Goal: Task Accomplishment & Management: Use online tool/utility

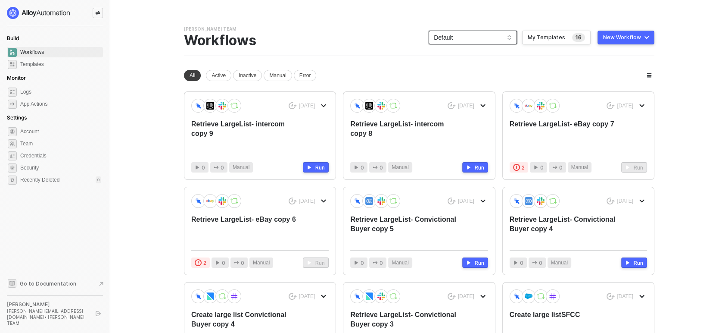
click at [480, 36] on span "Default" at bounding box center [473, 37] width 78 height 13
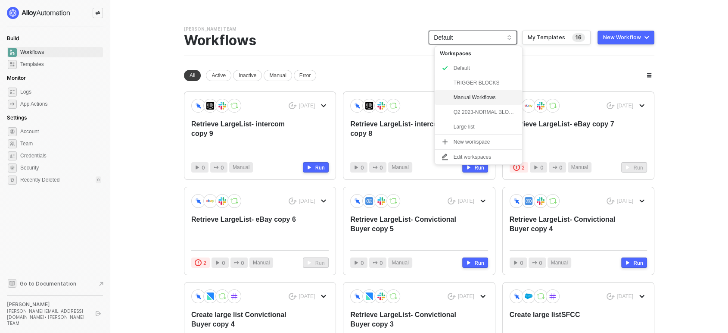
click at [477, 99] on div "Manual Workflows" at bounding box center [485, 97] width 63 height 10
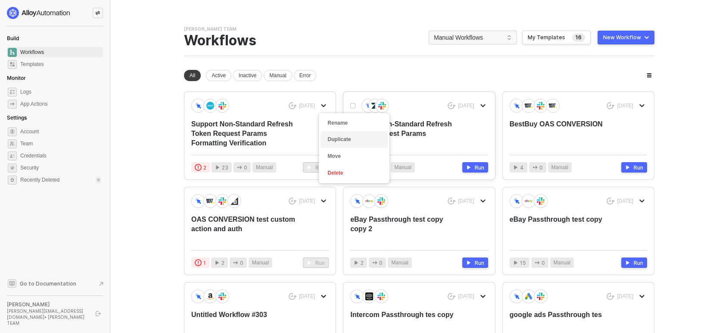
click at [343, 143] on div "Duplicate" at bounding box center [353, 139] width 53 height 8
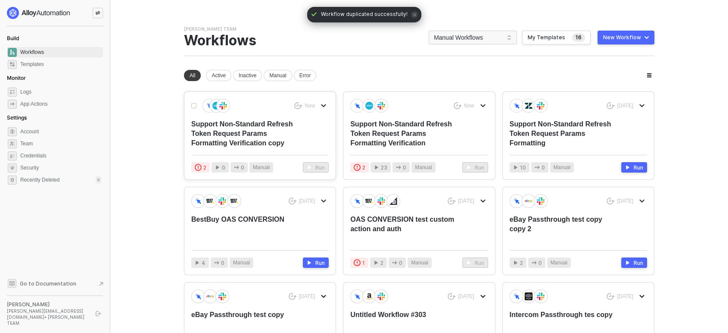
click at [231, 128] on div "Support Non-Standard Refresh Token Request Params Formatting Verification copy" at bounding box center [246, 133] width 110 height 28
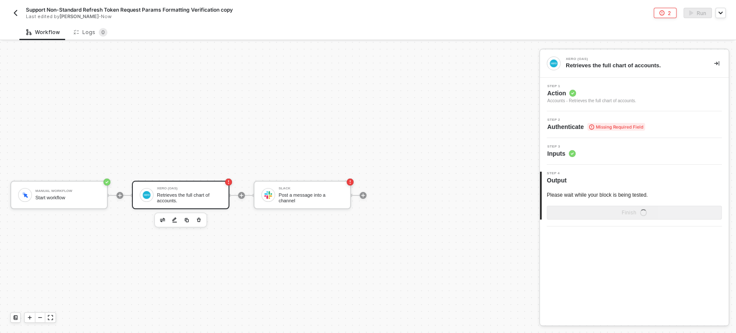
scroll to position [16, 0]
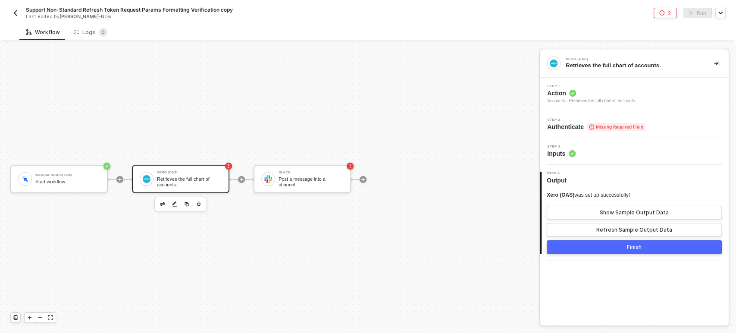
drag, startPoint x: 553, startPoint y: 103, endPoint x: 522, endPoint y: 1, distance: 107.0
click at [527, 31] on div "Workflow Logs 0 Manual Workflow Start workflow Xero (OAS) Retrieves the full ch…" at bounding box center [368, 178] width 736 height 309
click at [605, 128] on span "Missing Required Field" at bounding box center [616, 127] width 58 height 8
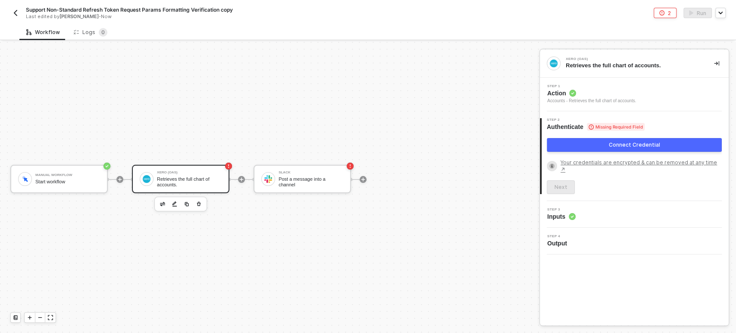
click at [644, 147] on div "Connect Credential" at bounding box center [633, 144] width 51 height 7
click at [663, 148] on button "Connect Credential" at bounding box center [633, 145] width 175 height 14
click at [637, 146] on div "Connect Credential" at bounding box center [633, 144] width 51 height 7
click at [622, 147] on div "Connect Credential" at bounding box center [633, 144] width 51 height 7
click at [589, 145] on button "Connect Credential" at bounding box center [633, 145] width 175 height 14
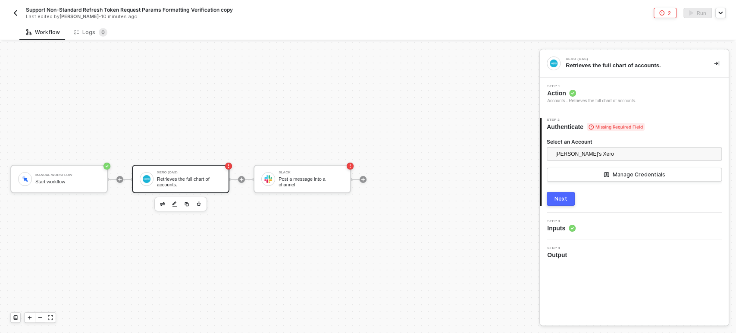
click at [565, 206] on div "2 Step 2 Authenticate Missing Required Field Select an Account [PERSON_NAME]'s …" at bounding box center [634, 161] width 189 height 101
click at [564, 197] on div "Next" at bounding box center [560, 198] width 13 height 7
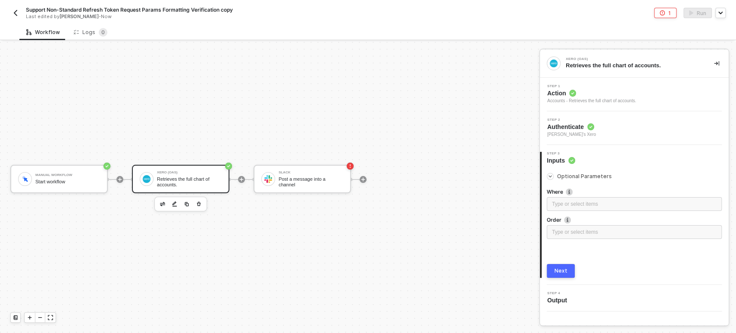
click at [555, 283] on div "3 Step 3 Inputs Optional Parameters Where Type or select items ﻿ Order Type or …" at bounding box center [634, 215] width 189 height 140
click at [561, 270] on div "Next" at bounding box center [560, 270] width 13 height 7
click at [303, 178] on div "Slack Post a message into a channel" at bounding box center [310, 179] width 65 height 16
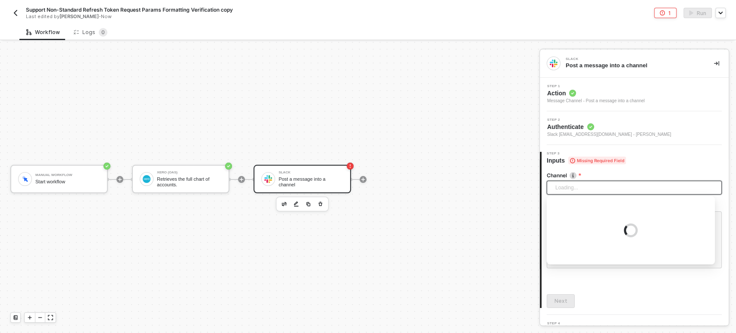
click at [580, 189] on span "Loading..." at bounding box center [635, 187] width 161 height 13
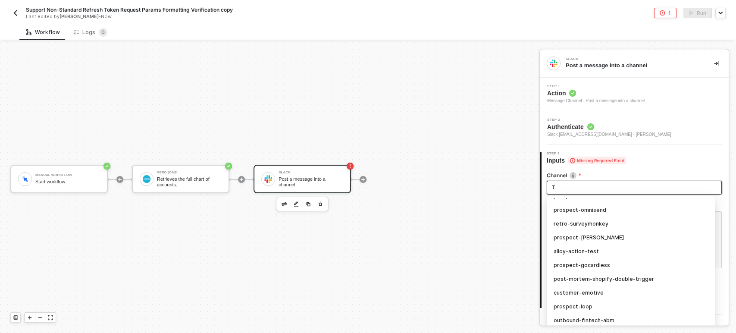
scroll to position [1558, 0]
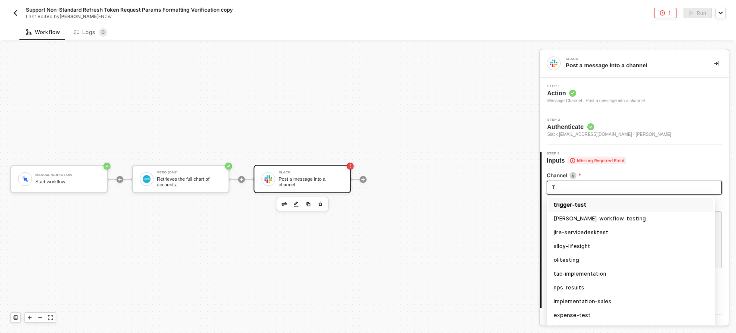
type input "TR"
click at [579, 204] on div "trigger-test" at bounding box center [630, 204] width 154 height 9
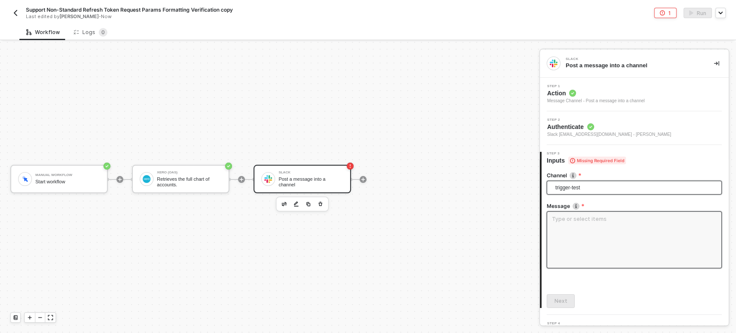
click at [579, 234] on textarea at bounding box center [633, 239] width 175 height 57
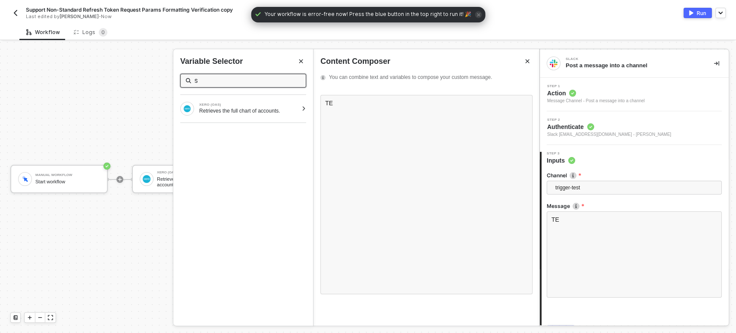
type input "ST"
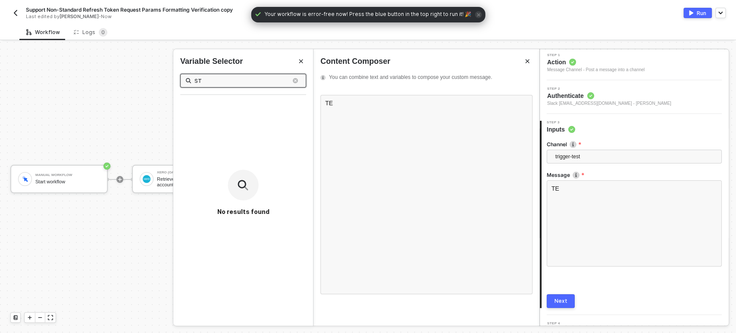
scroll to position [47, 0]
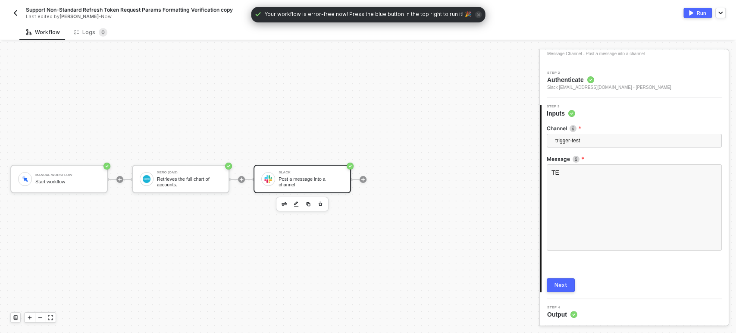
click at [570, 279] on div "Channel trigger-test trigger-test bwp-tracking alloy-smartrr uapi-tracking indu…" at bounding box center [633, 205] width 175 height 174
drag, startPoint x: 569, startPoint y: 280, endPoint x: 599, endPoint y: 253, distance: 40.0
click at [569, 280] on button "Next" at bounding box center [560, 285] width 28 height 14
click at [702, 11] on div "Run" at bounding box center [700, 12] width 9 height 7
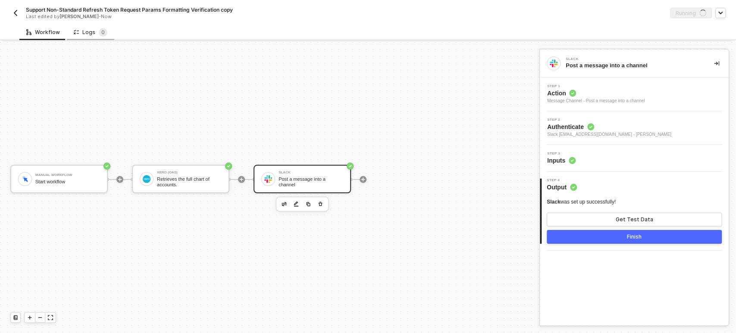
click at [82, 30] on div "Logs 0" at bounding box center [91, 32] width 34 height 9
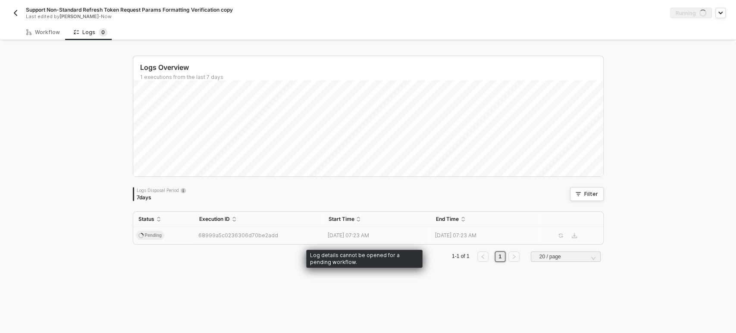
click at [176, 237] on td "Pending" at bounding box center [163, 235] width 61 height 17
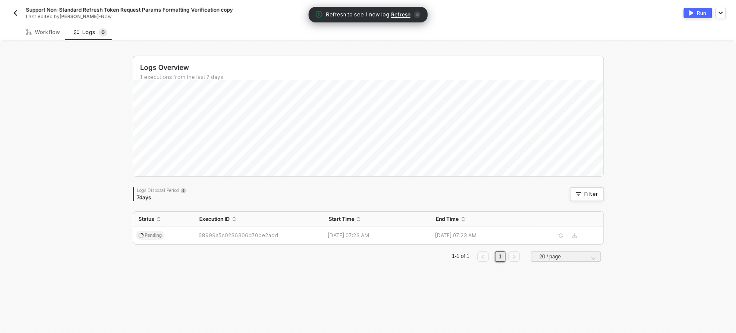
click at [403, 14] on span "Refresh" at bounding box center [400, 14] width 19 height 7
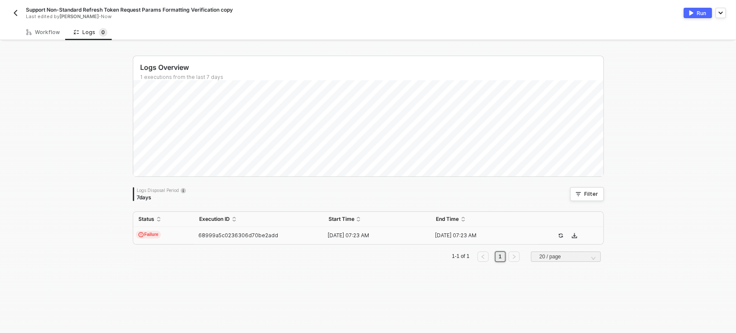
click at [167, 237] on td "Failure" at bounding box center [163, 235] width 61 height 17
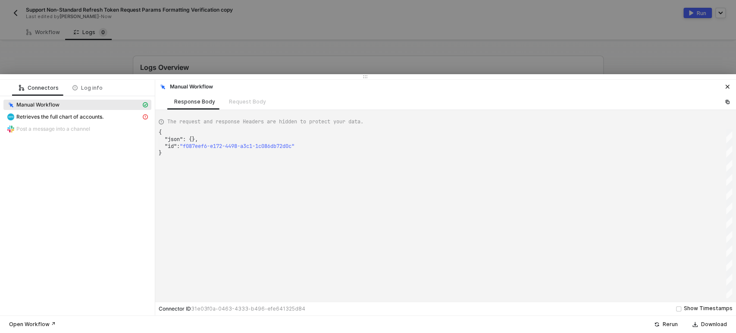
click at [69, 109] on span "Manual Workflow" at bounding box center [77, 105] width 148 height 10
click at [72, 113] on span "Retrieves the full chart of accounts." at bounding box center [59, 116] width 87 height 7
type textarea "{ "message": "Error: {\"Type\":null,\"Title\":\"Unauthorized\",\"Status\":401,\…"
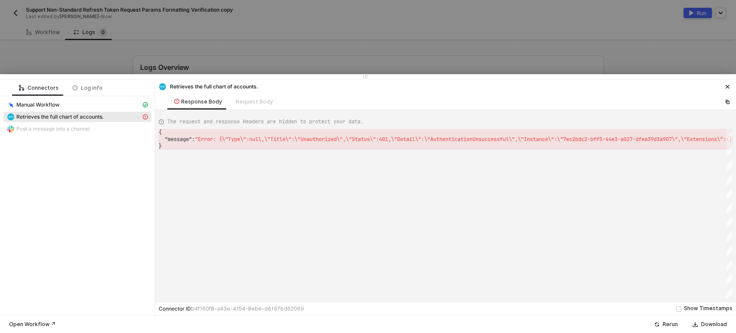
drag, startPoint x: 44, startPoint y: 55, endPoint x: 48, endPoint y: 53, distance: 4.6
click at [44, 55] on div at bounding box center [368, 166] width 736 height 333
